Goal: Find specific page/section: Locate a particular part of the current website

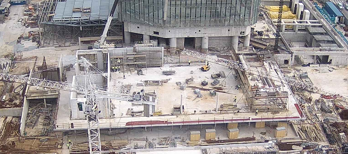
click at [201, 71] on img at bounding box center [173, 77] width 219 height 124
click at [182, 70] on img at bounding box center [173, 77] width 219 height 124
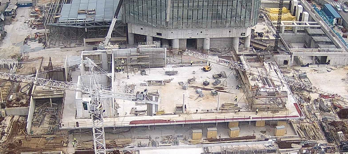
click at [198, 71] on img at bounding box center [173, 77] width 219 height 124
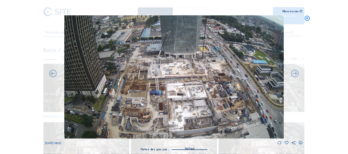
click at [239, 97] on img at bounding box center [173, 77] width 219 height 124
drag, startPoint x: 203, startPoint y: 92, endPoint x: 240, endPoint y: 93, distance: 37.3
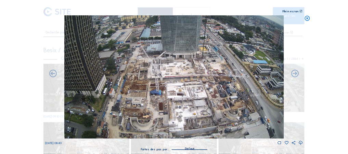
click at [327, 49] on div "Scroll pour voyager dans le temps | Appuie sur le 'Alt' Bouton + Scroll pour Zo…" at bounding box center [174, 77] width 348 height 154
click at [307, 19] on icon at bounding box center [308, 18] width 6 height 7
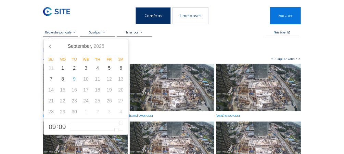
click at [73, 34] on input "text" at bounding box center [60, 32] width 35 height 4
click at [62, 69] on div "1" at bounding box center [63, 68] width 12 height 11
type input "01/09/2025 09:09"
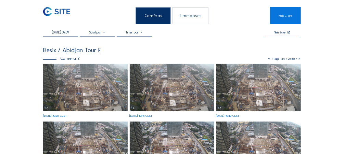
click at [101, 87] on img at bounding box center [85, 88] width 85 height 48
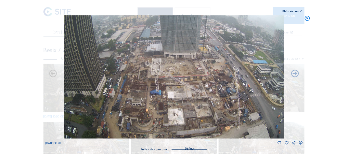
click at [309, 18] on icon at bounding box center [308, 18] width 6 height 7
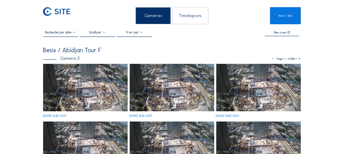
click at [84, 73] on img at bounding box center [85, 88] width 85 height 48
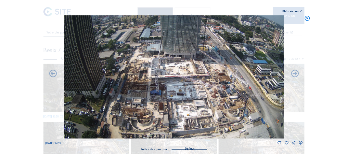
drag, startPoint x: 307, startPoint y: 19, endPoint x: 300, endPoint y: 20, distance: 7.6
click at [307, 19] on icon at bounding box center [308, 18] width 6 height 7
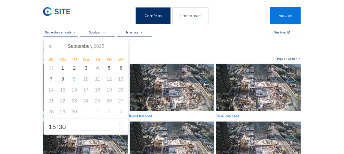
click at [73, 32] on input "text" at bounding box center [60, 32] width 35 height 4
click at [63, 70] on div "1" at bounding box center [63, 68] width 12 height 11
type input "01/09/2025 15:30"
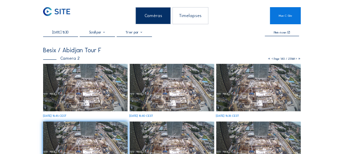
click at [173, 79] on img at bounding box center [172, 88] width 85 height 48
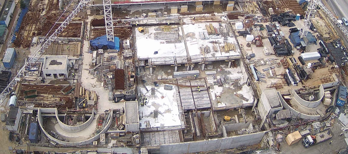
click at [184, 98] on img at bounding box center [173, 77] width 219 height 124
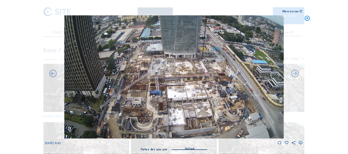
click at [308, 19] on icon at bounding box center [308, 18] width 6 height 7
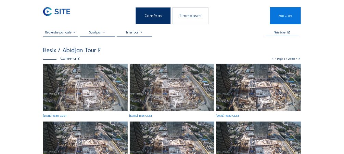
click at [79, 84] on img at bounding box center [85, 88] width 85 height 48
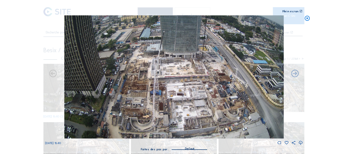
click at [50, 23] on div "Tu 09 Sep 2025 15:40" at bounding box center [174, 80] width 258 height 130
click at [308, 18] on icon at bounding box center [308, 18] width 6 height 7
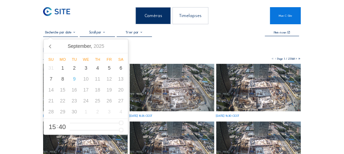
click at [70, 31] on input "text" at bounding box center [60, 32] width 35 height 4
click at [63, 70] on div "1" at bounding box center [63, 68] width 12 height 11
type input "01/09/2025 15:40"
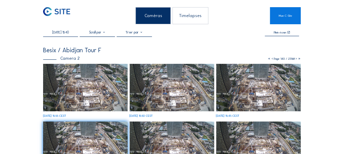
click at [89, 91] on img at bounding box center [85, 88] width 85 height 48
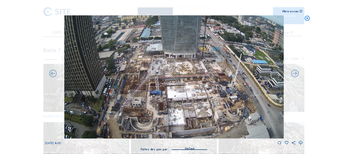
click at [308, 18] on icon at bounding box center [308, 18] width 6 height 7
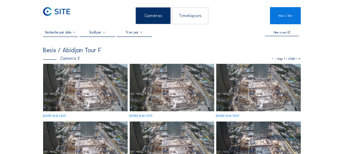
click at [106, 91] on img at bounding box center [85, 88] width 85 height 48
